Goal: Information Seeking & Learning: Find specific fact

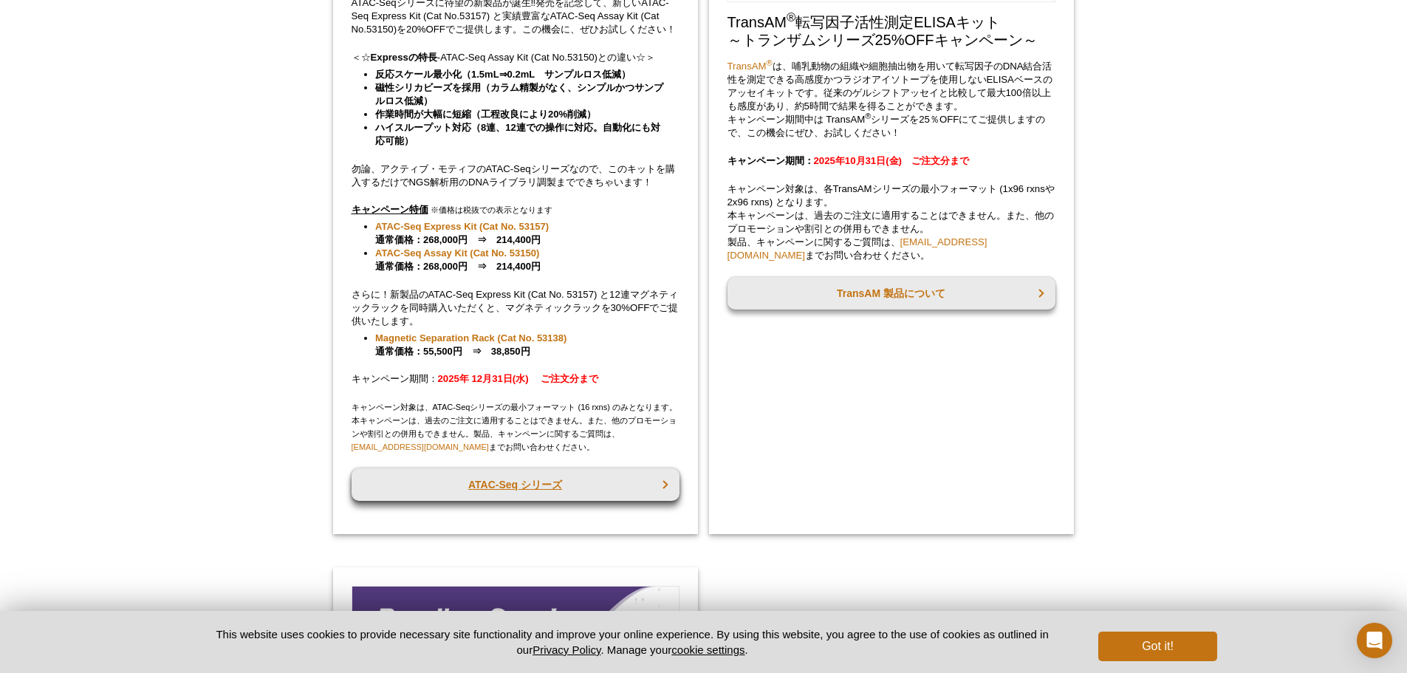
scroll to position [347, 0]
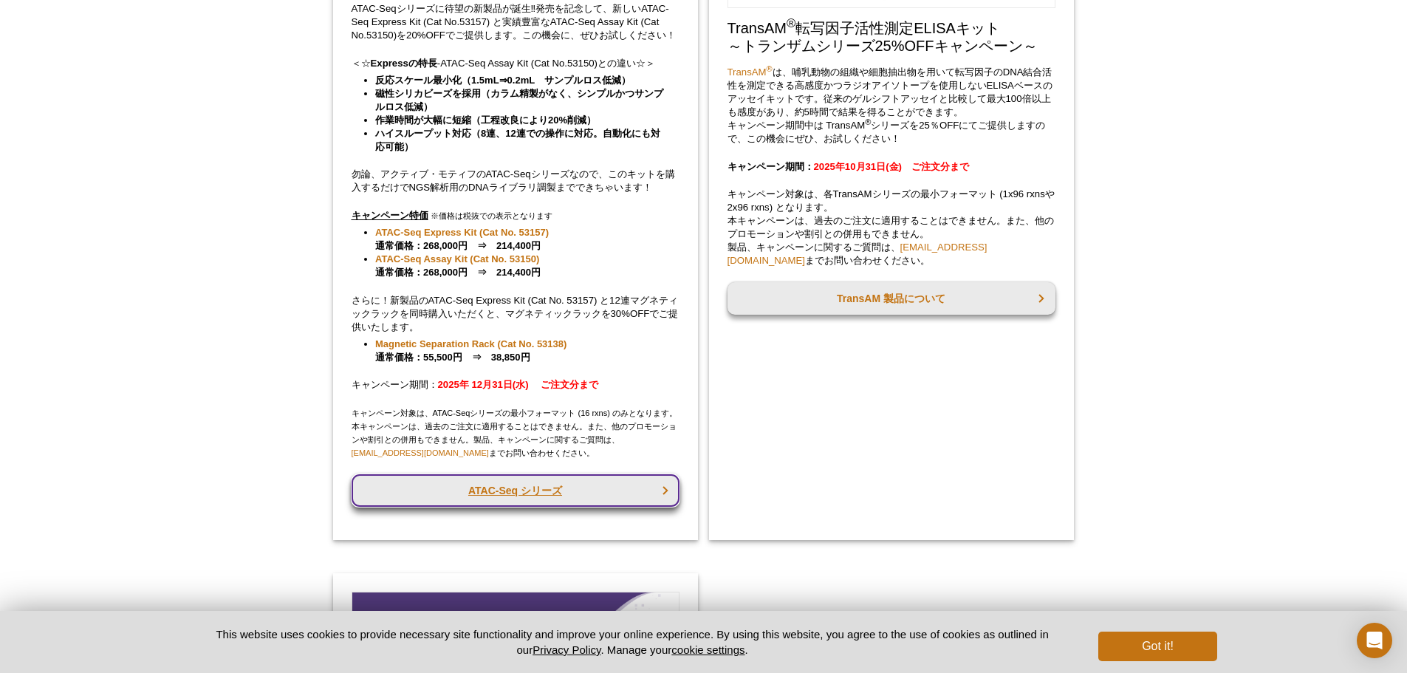
click at [512, 479] on link "ATAC-Seq シリーズ" at bounding box center [516, 490] width 328 height 32
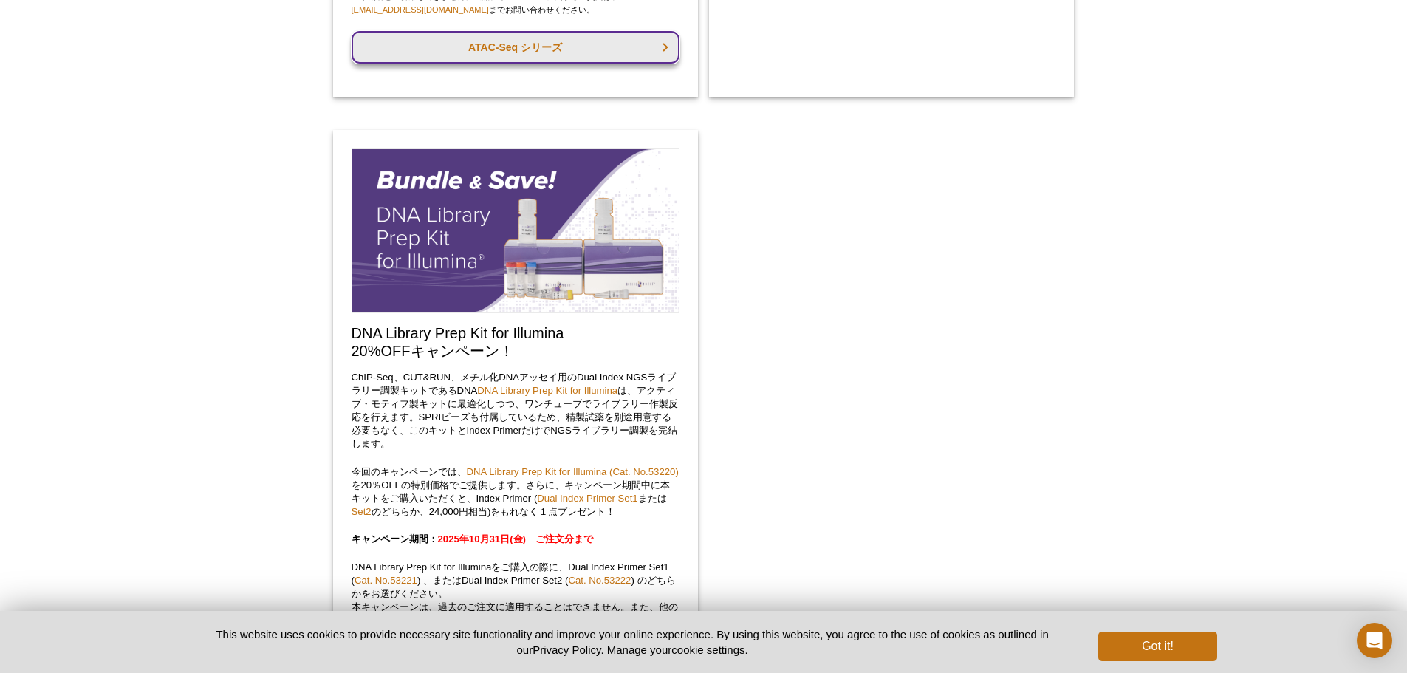
scroll to position [800, 0]
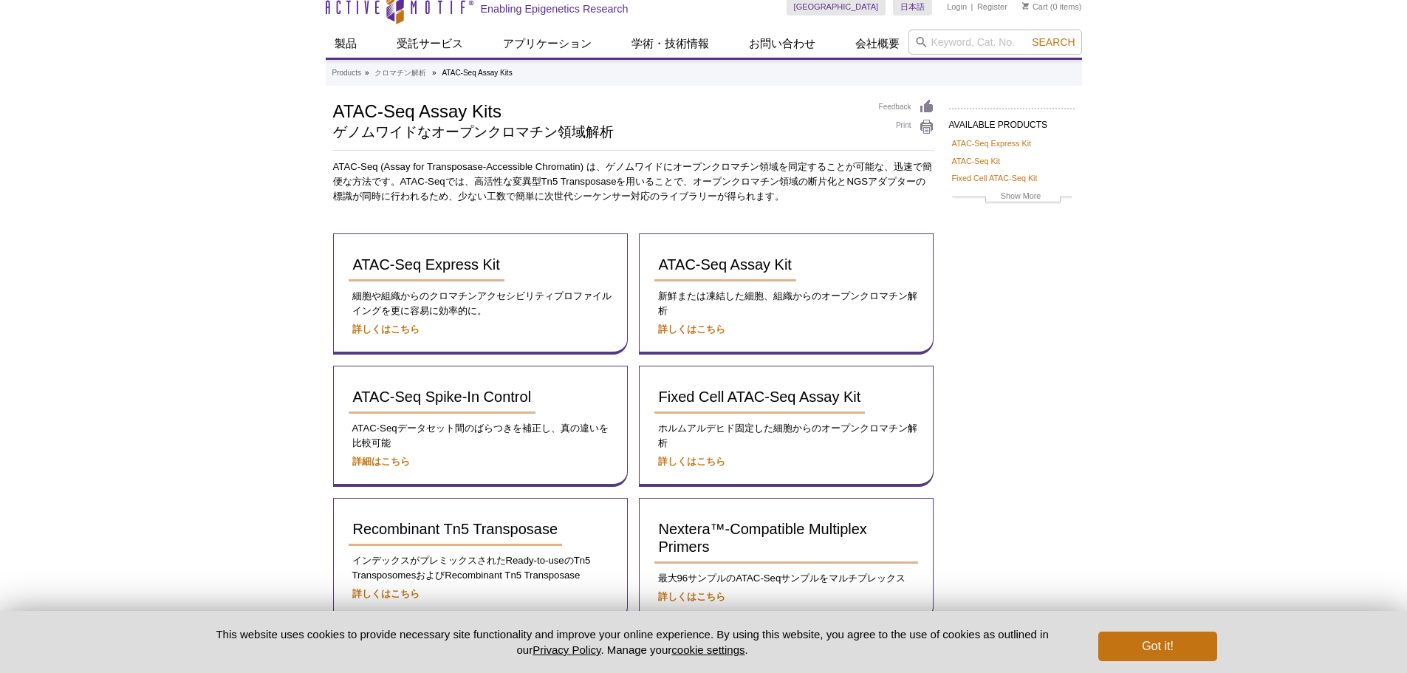
scroll to position [36, 0]
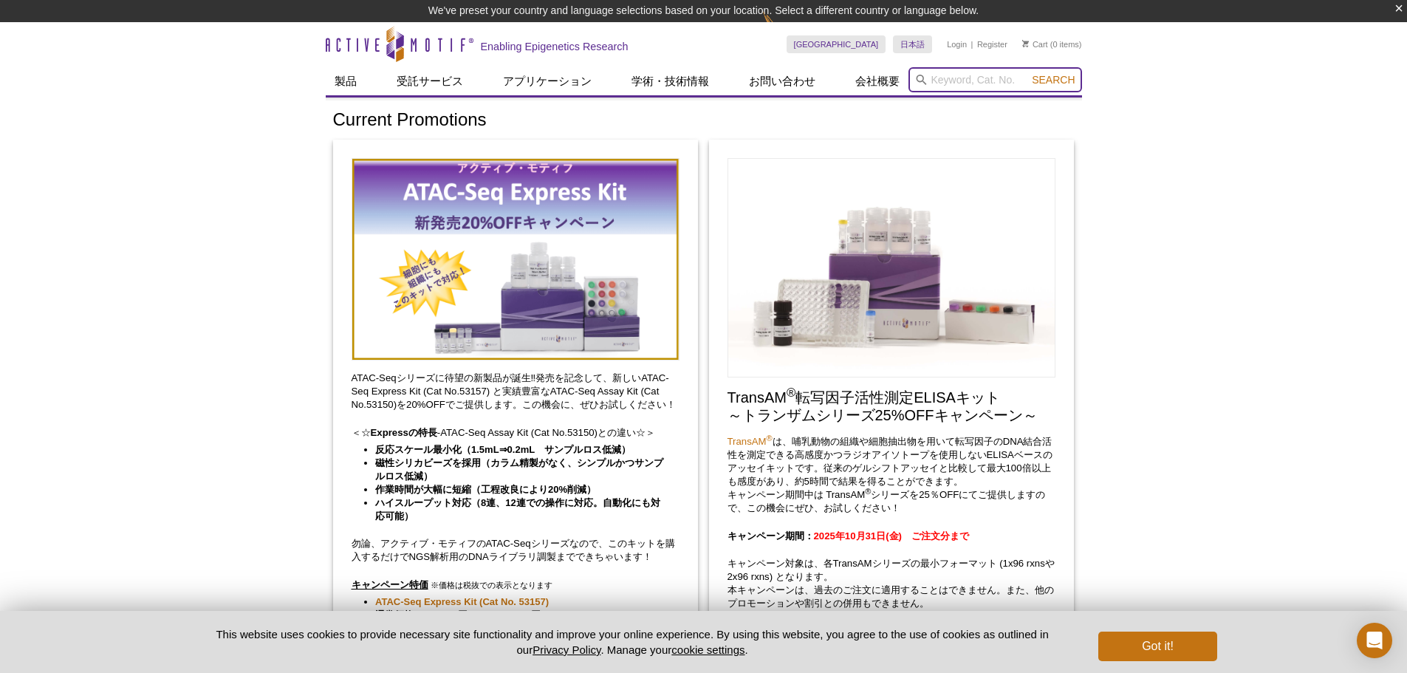
click at [928, 74] on input "search" at bounding box center [995, 79] width 174 height 25
paste input "54001"
type input "54001"
click at [1027, 73] on button "Search" at bounding box center [1053, 79] width 52 height 13
